Goal: Task Accomplishment & Management: Manage account settings

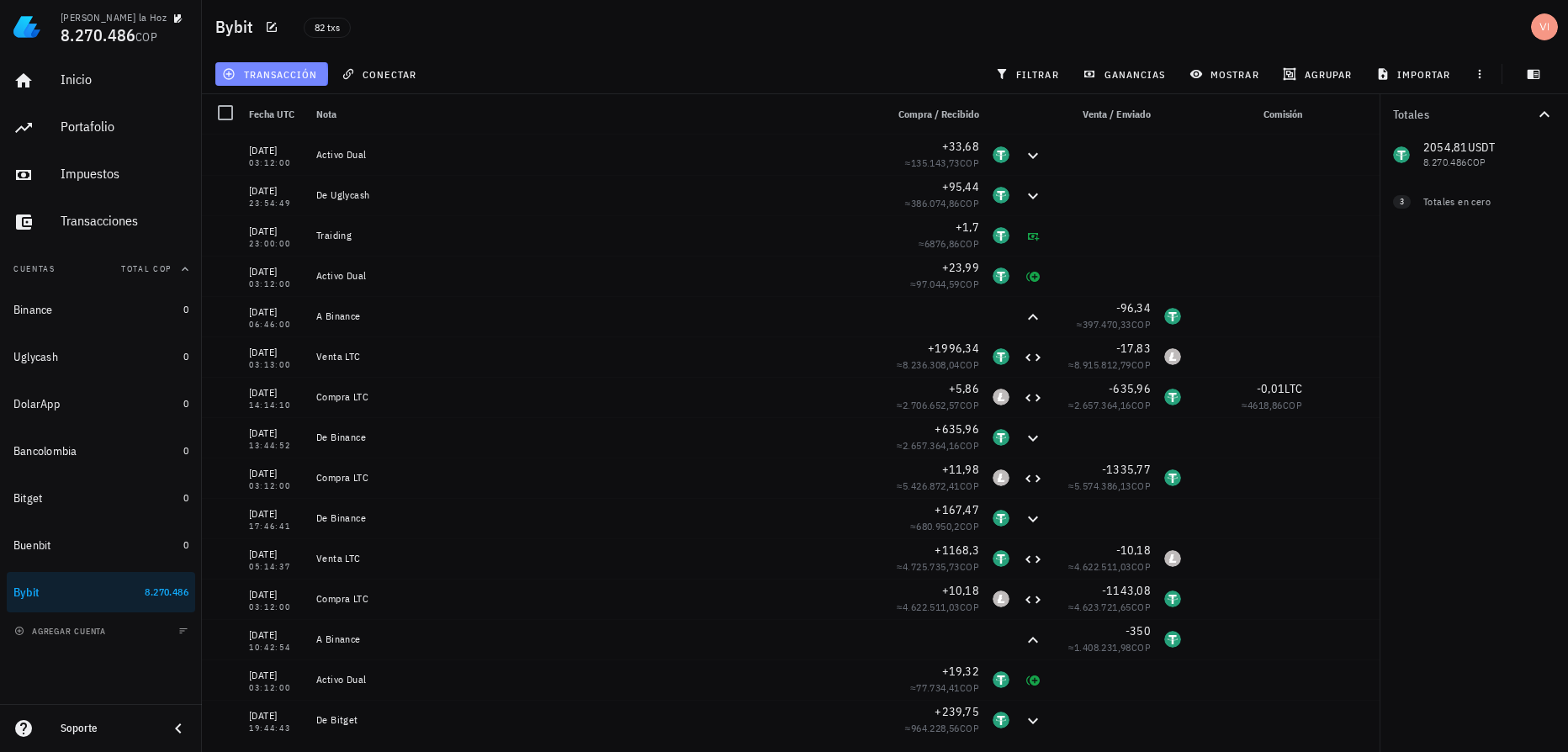
click at [284, 69] on span "transacción" at bounding box center [271, 74] width 91 height 13
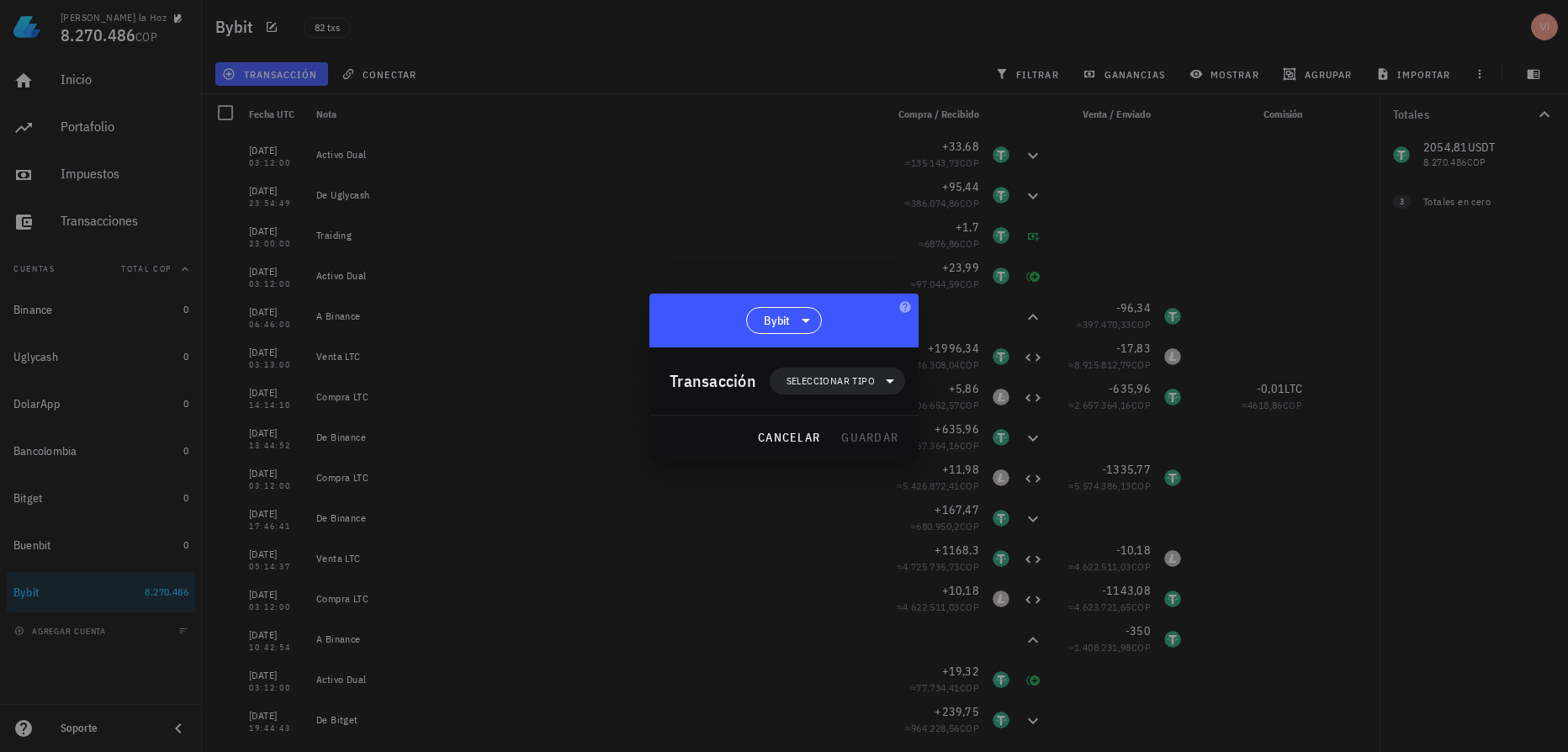
click at [802, 399] on div "Transacción Seleccionar tipo" at bounding box center [788, 380] width 236 height 68
click at [795, 388] on span "Seleccionar tipo" at bounding box center [831, 380] width 88 height 17
click at [840, 464] on div "Ingreso" at bounding box center [848, 455] width 156 height 33
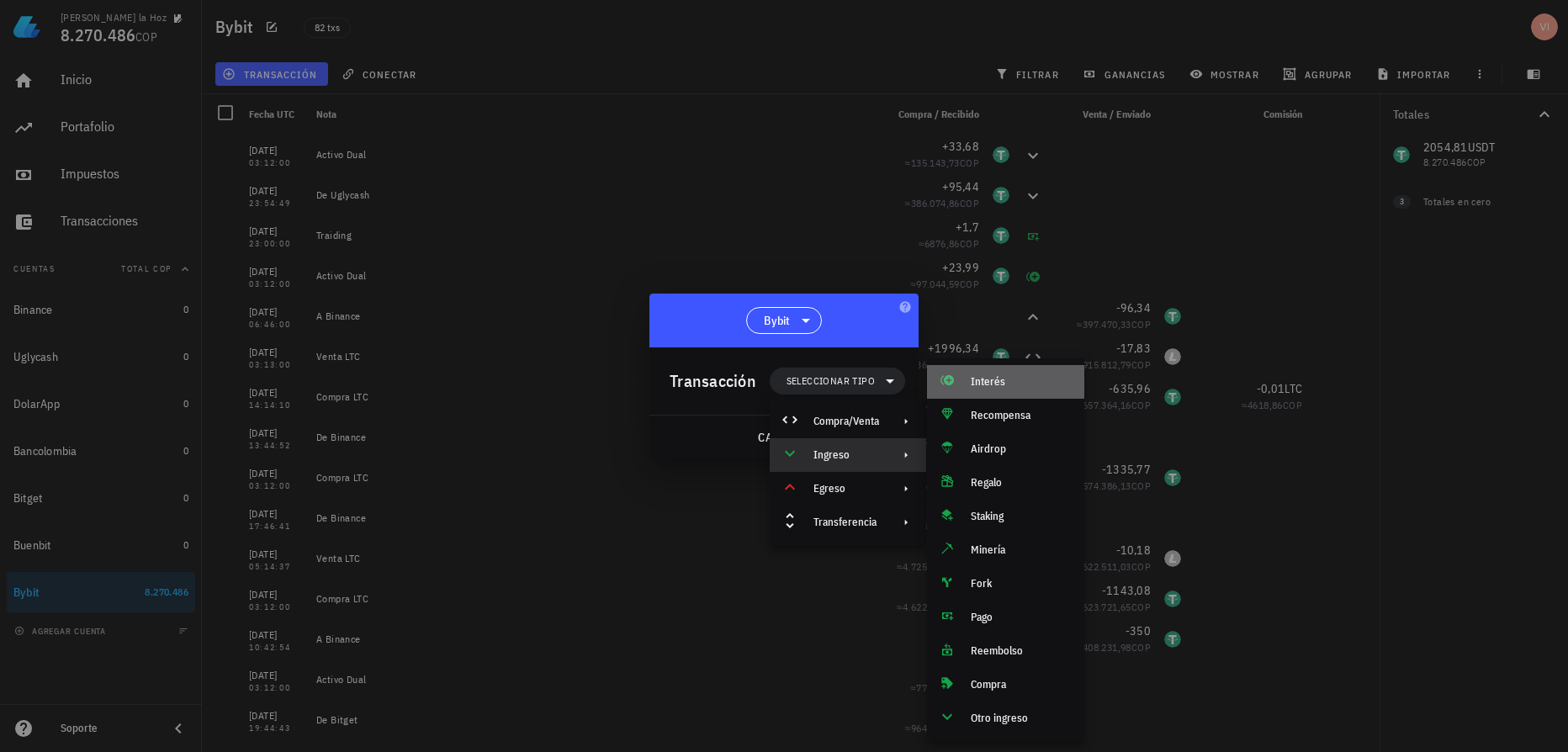
click at [991, 392] on div "Interés" at bounding box center [1005, 381] width 157 height 33
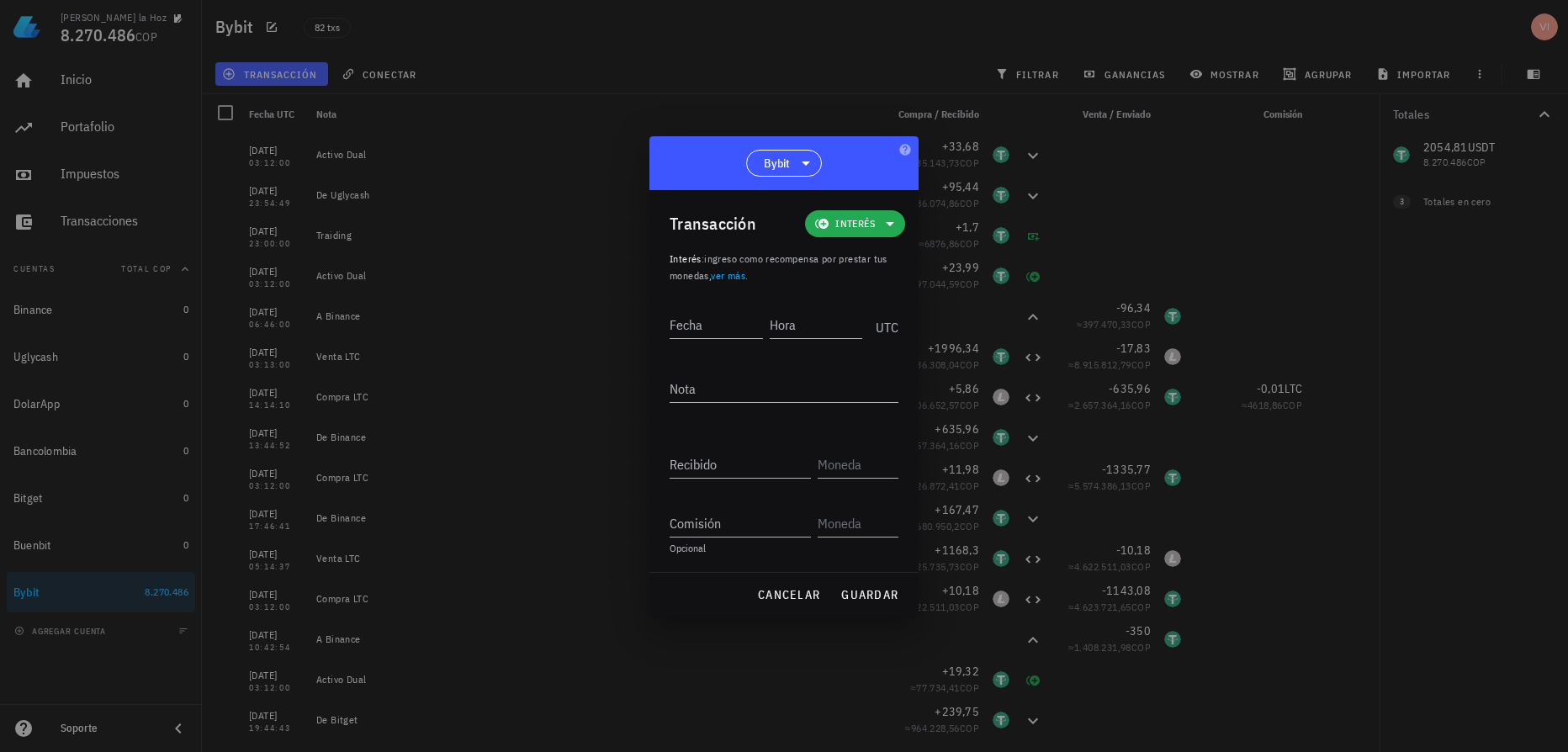
click at [831, 224] on span "Interés" at bounding box center [854, 223] width 80 height 27
click at [902, 306] on div "Ingreso" at bounding box center [882, 298] width 156 height 33
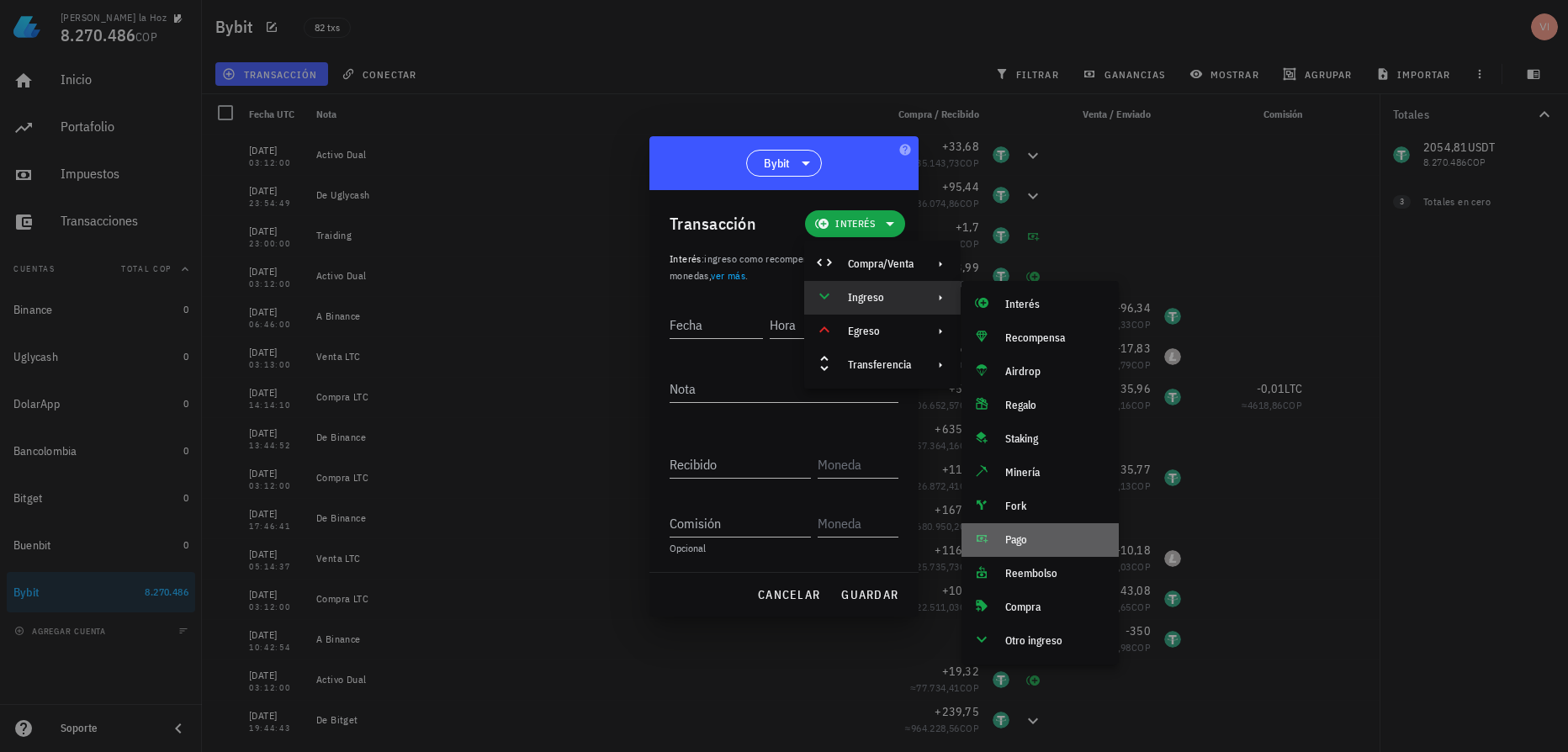
click at [1017, 540] on div "Pago" at bounding box center [1056, 539] width 100 height 13
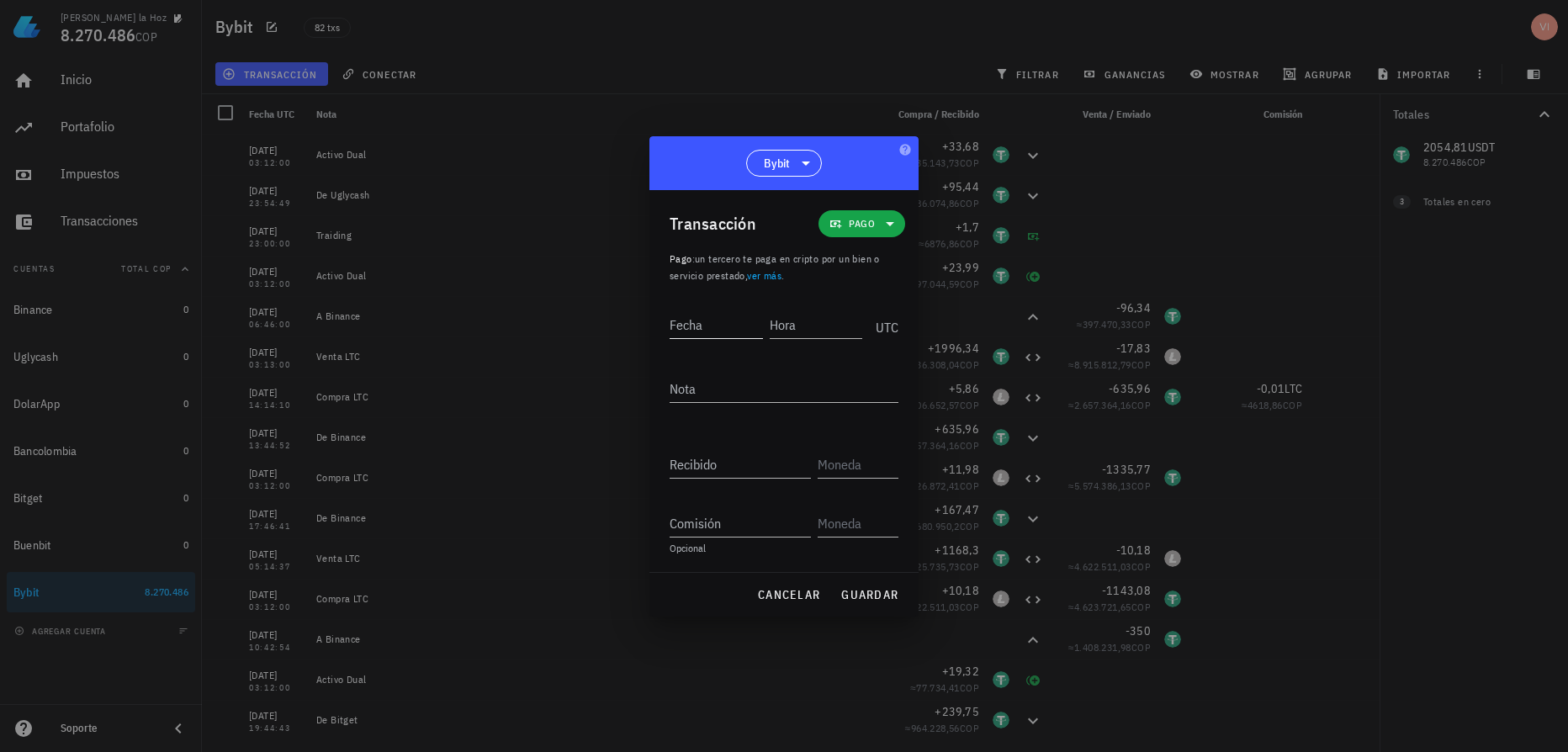
click at [714, 324] on input "Fecha" at bounding box center [716, 324] width 93 height 27
type input "[DATE]"
type input "04:56:42"
type textarea "Traiding"
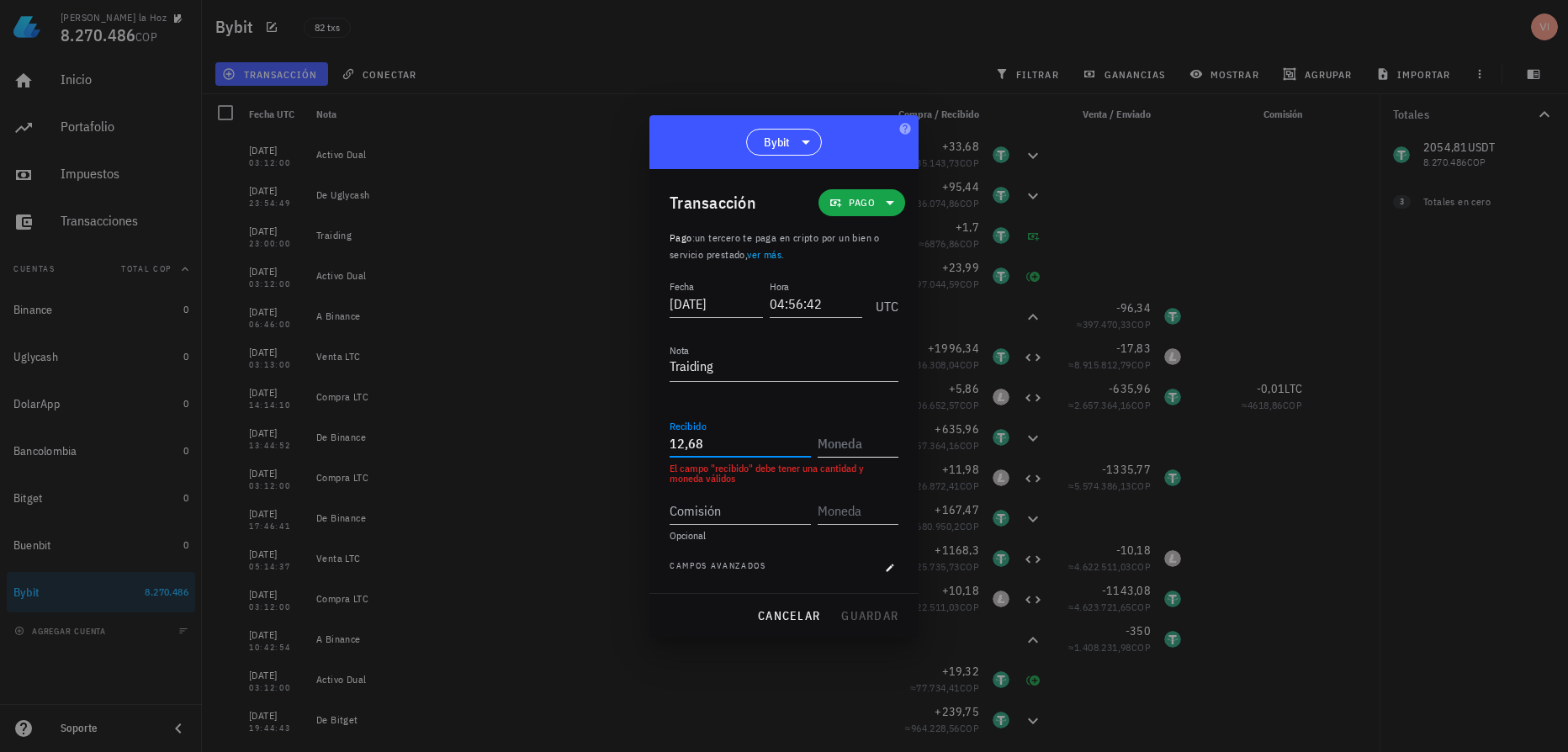
type input "12,68"
click at [828, 437] on input "text" at bounding box center [856, 443] width 77 height 27
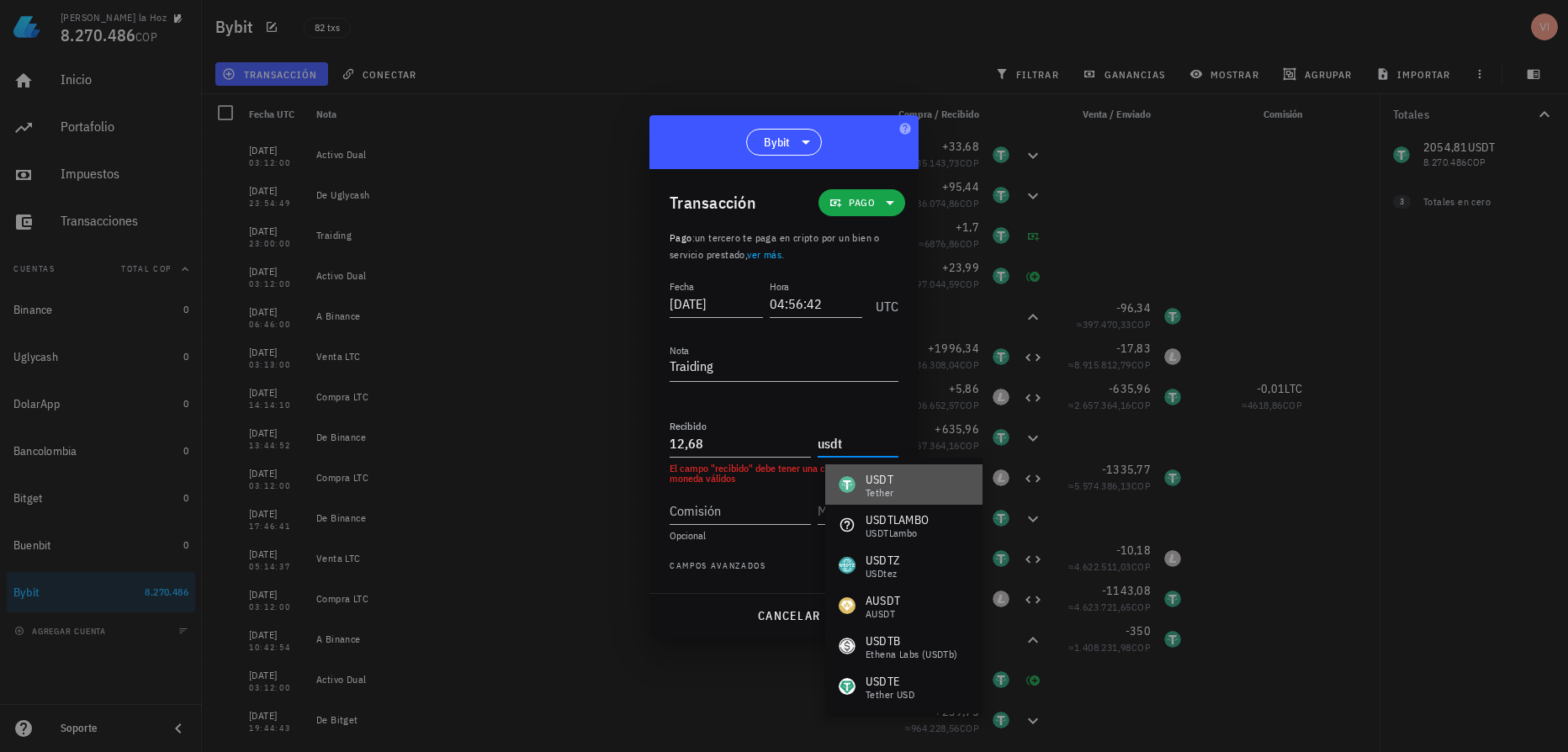
click at [876, 492] on div "Tether" at bounding box center [880, 492] width 28 height 10
type input "USDT"
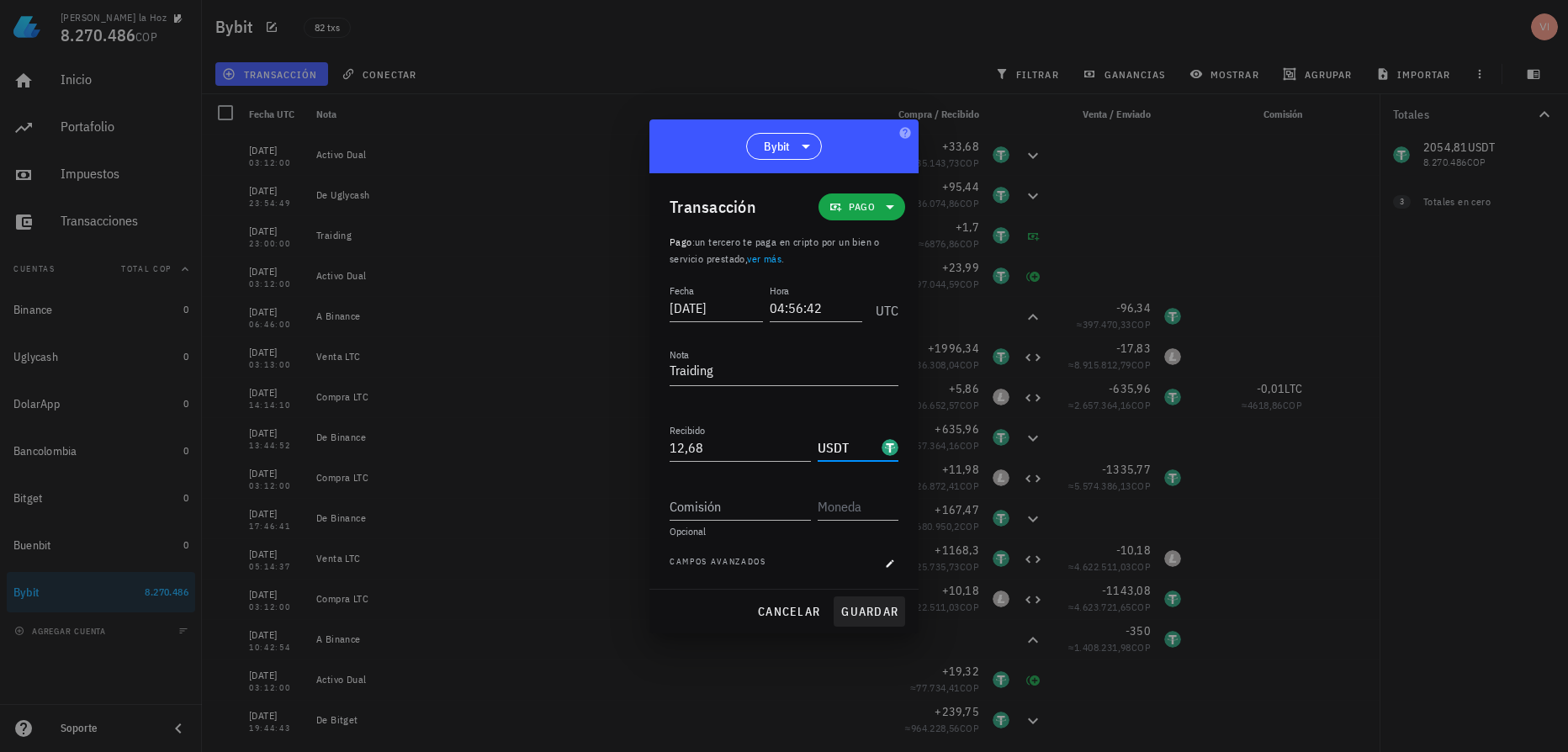
click at [866, 607] on span "guardar" at bounding box center [869, 611] width 58 height 15
